Goal: Task Accomplishment & Management: Manage account settings

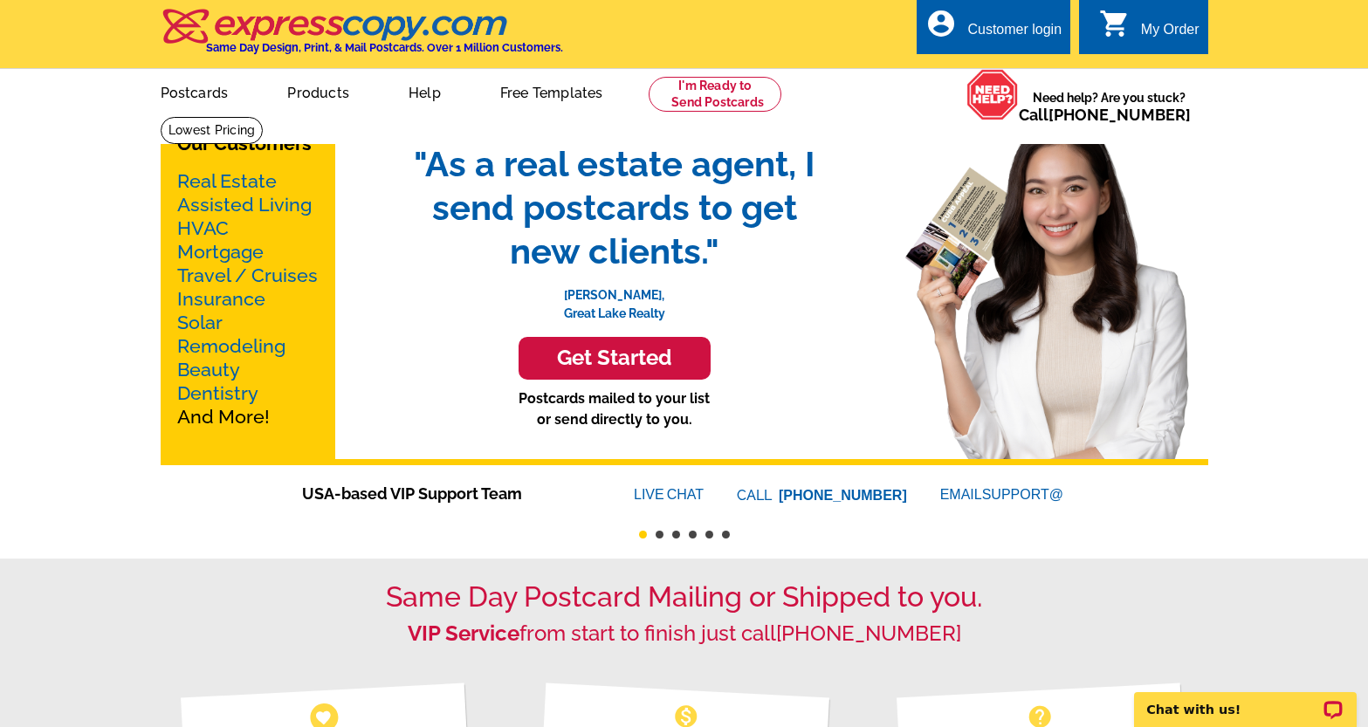
click at [1019, 35] on div "Customer login" at bounding box center [1014, 34] width 94 height 24
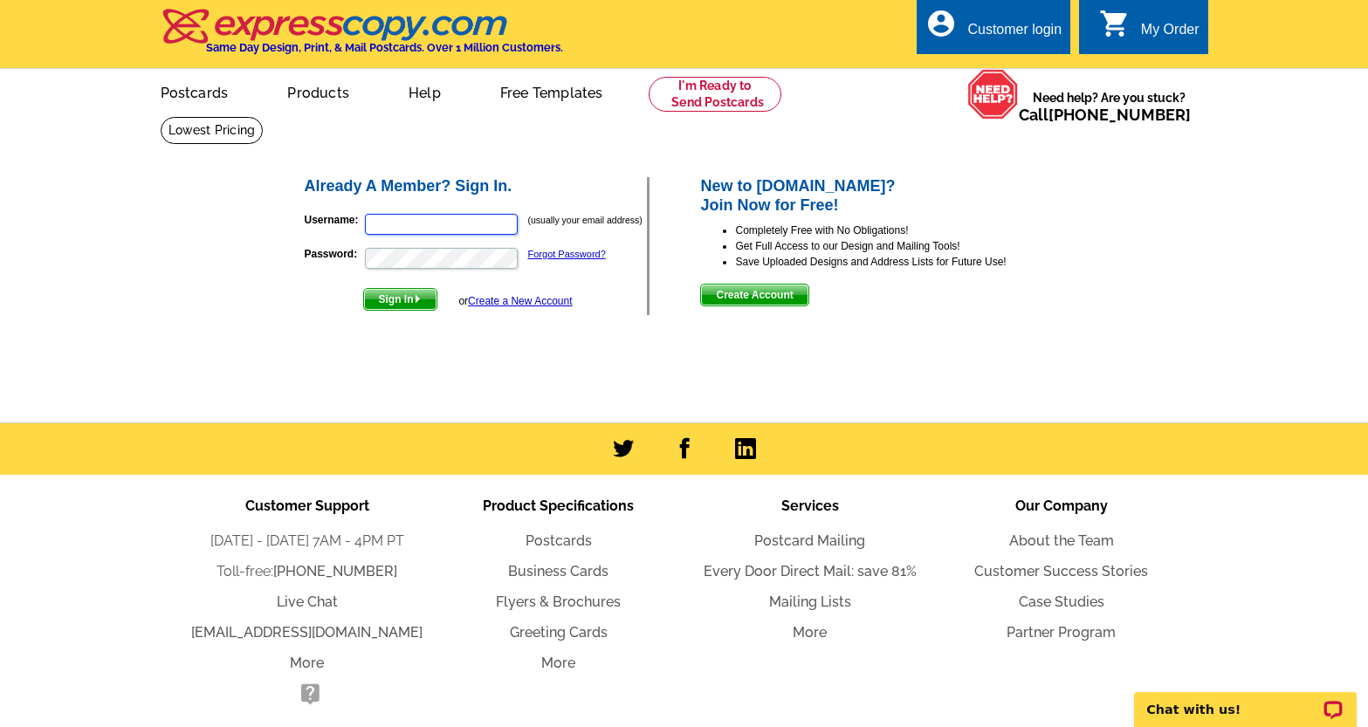
click at [457, 221] on input "Username:" at bounding box center [441, 224] width 153 height 21
type input "[PERSON_NAME][EMAIL_ADDRESS][DOMAIN_NAME]"
click at [431, 270] on p "Password: Forgot Password?" at bounding box center [476, 258] width 343 height 24
click at [363, 288] on button "Sign In" at bounding box center [400, 299] width 74 height 23
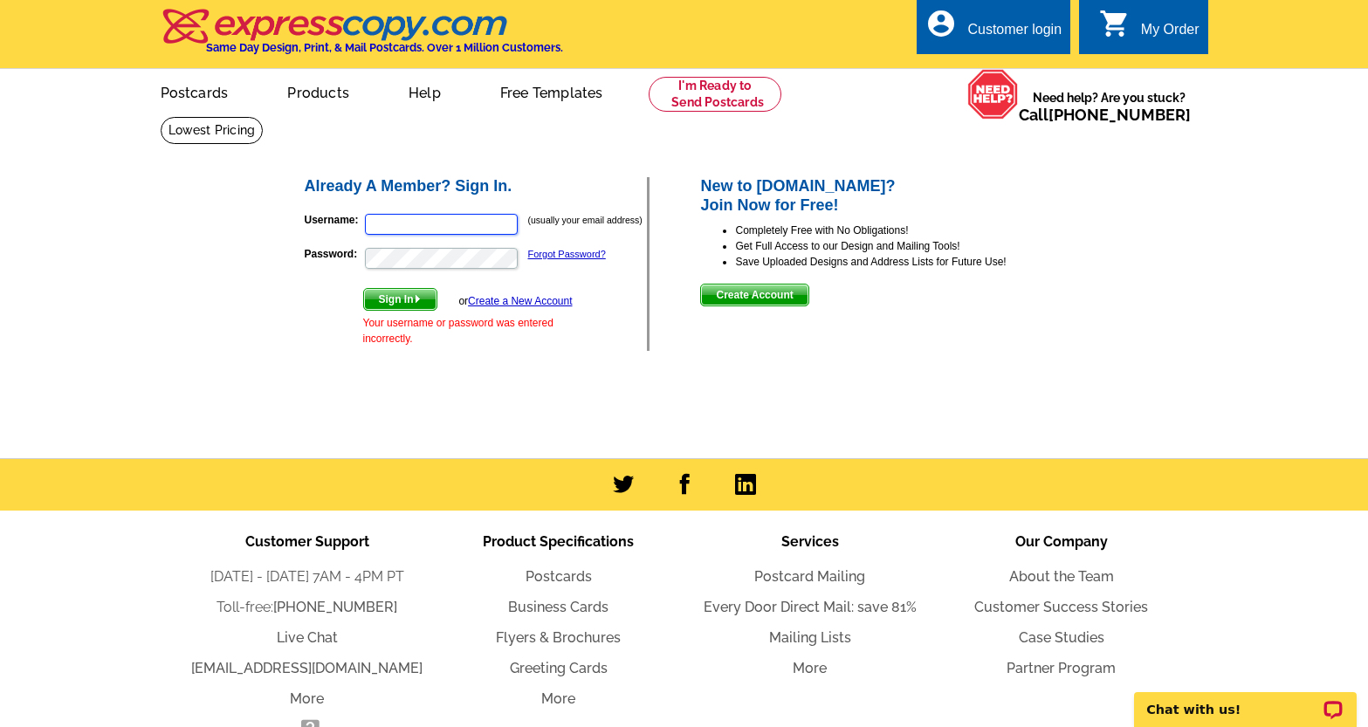
click at [391, 224] on input "Username:" at bounding box center [441, 224] width 153 height 21
type input "zach@fauvergroup.com"
click at [561, 255] on link "Forgot Password?" at bounding box center [567, 254] width 78 height 10
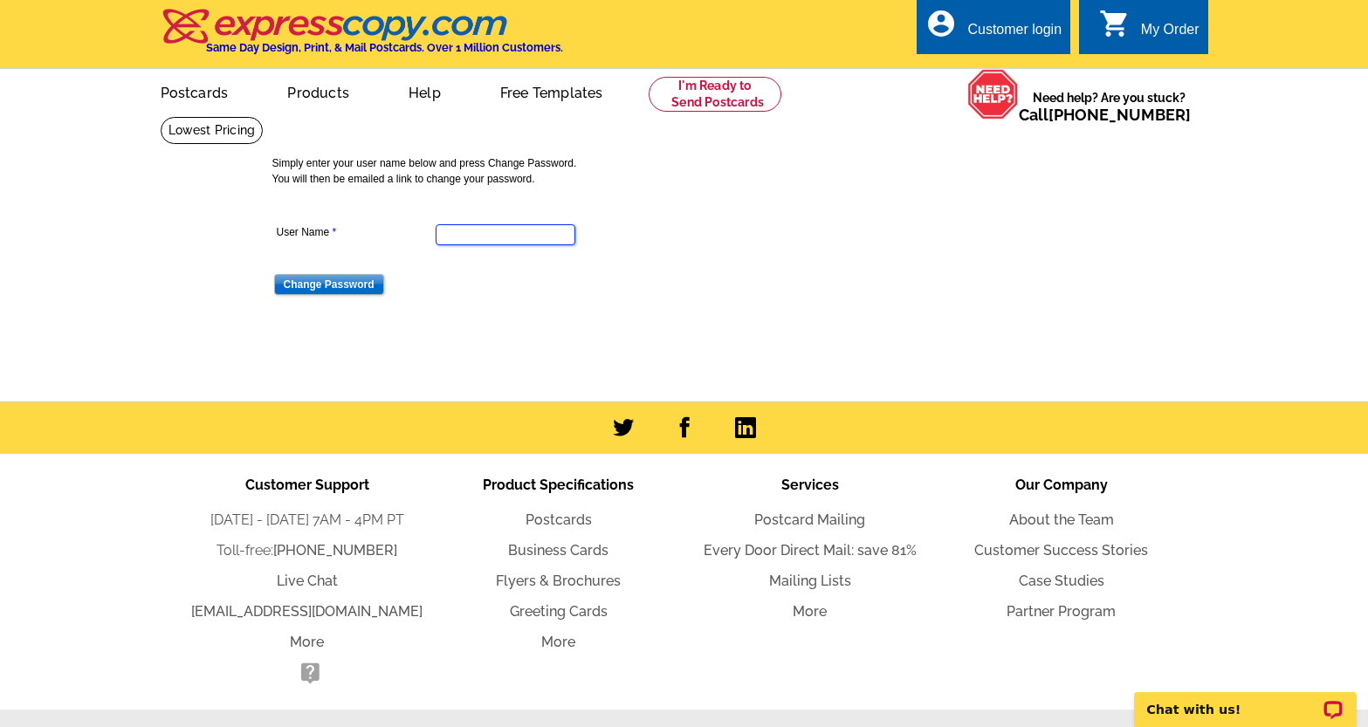
click at [521, 228] on input "User Name" at bounding box center [506, 234] width 140 height 21
type input "[PERSON_NAME][EMAIL_ADDRESS][DOMAIN_NAME]"
click at [360, 283] on input "Change Password" at bounding box center [329, 284] width 110 height 21
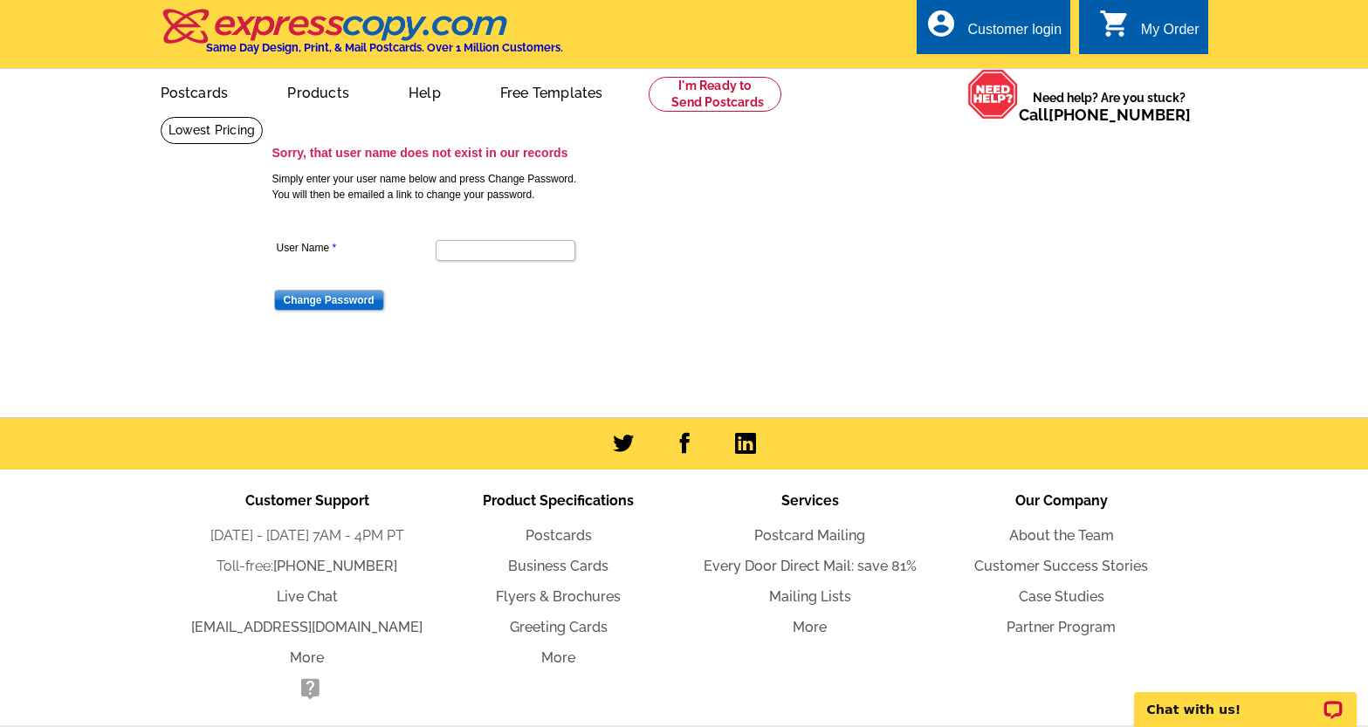
click at [1002, 22] on div "Customer login" at bounding box center [1014, 34] width 94 height 24
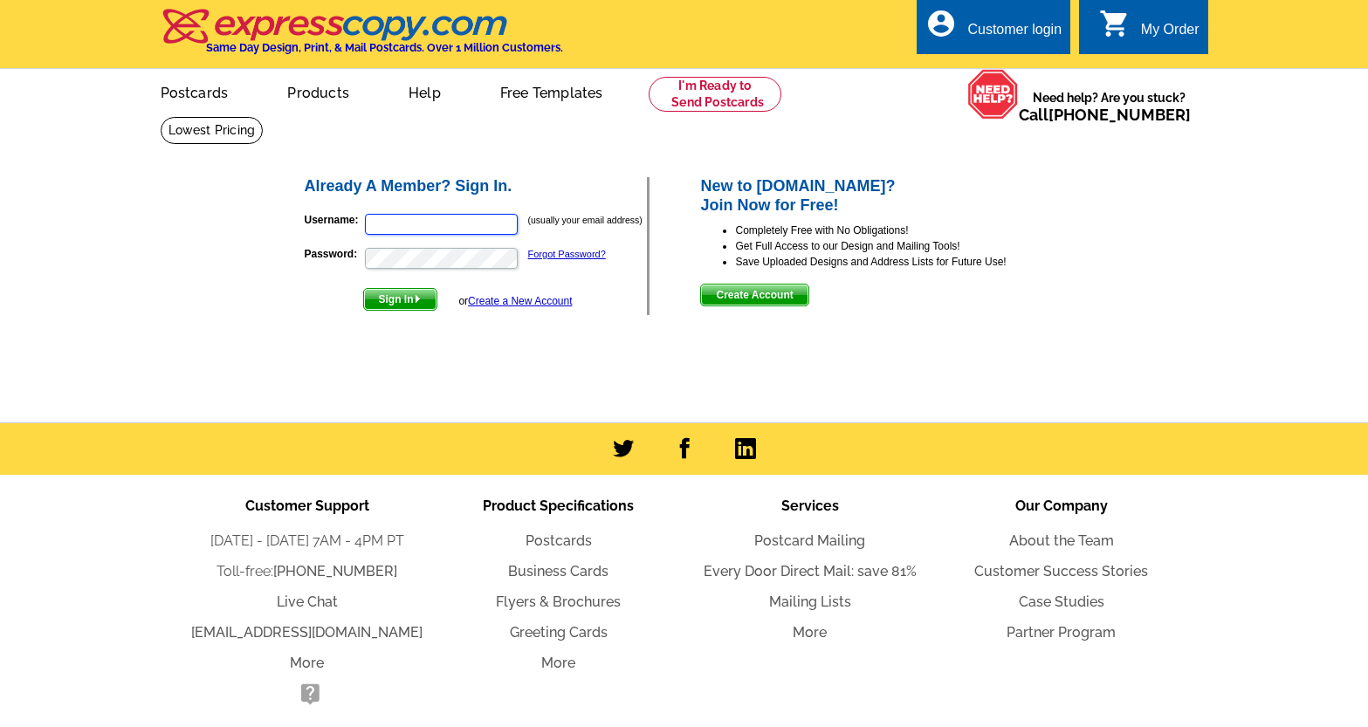
click at [446, 226] on input "Username:" at bounding box center [441, 224] width 153 height 21
type input "zfauver"
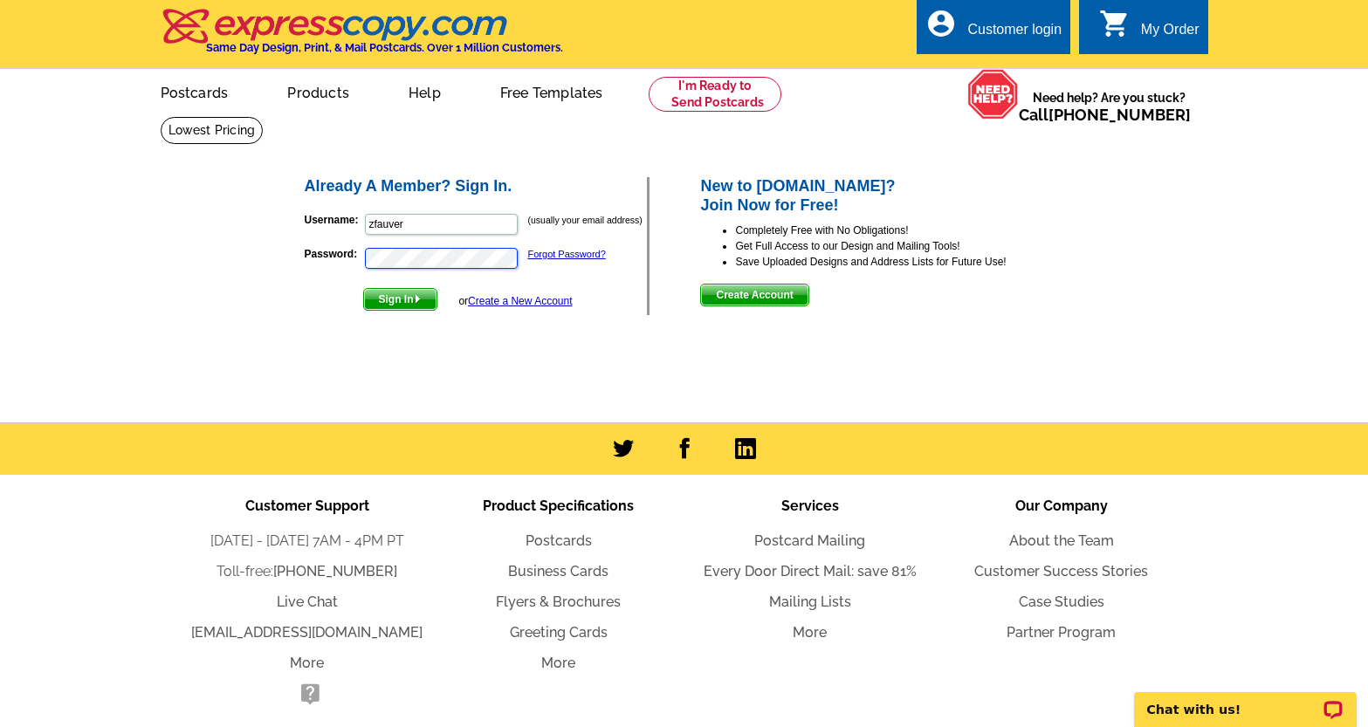
click at [363, 288] on button "Sign In" at bounding box center [400, 299] width 74 height 23
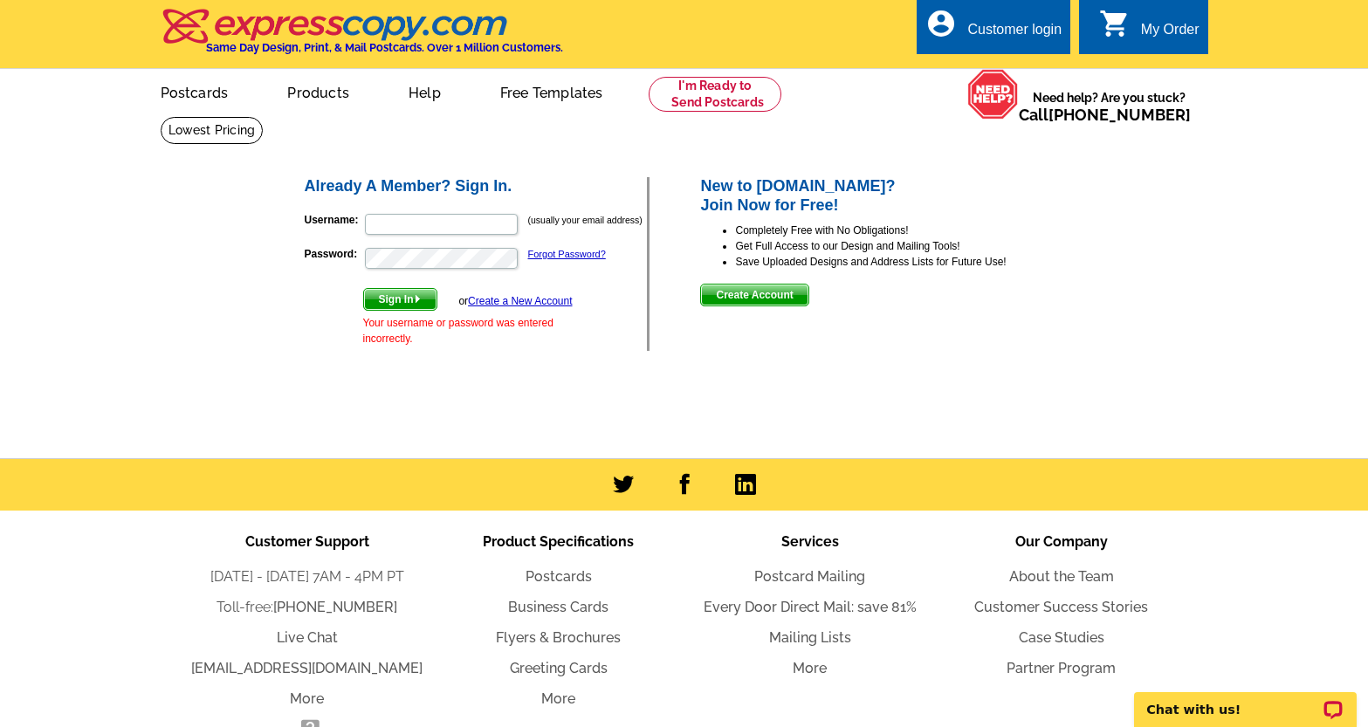
click at [1116, 32] on icon "shopping_cart" at bounding box center [1114, 23] width 31 height 31
